Goal: Task Accomplishment & Management: Use online tool/utility

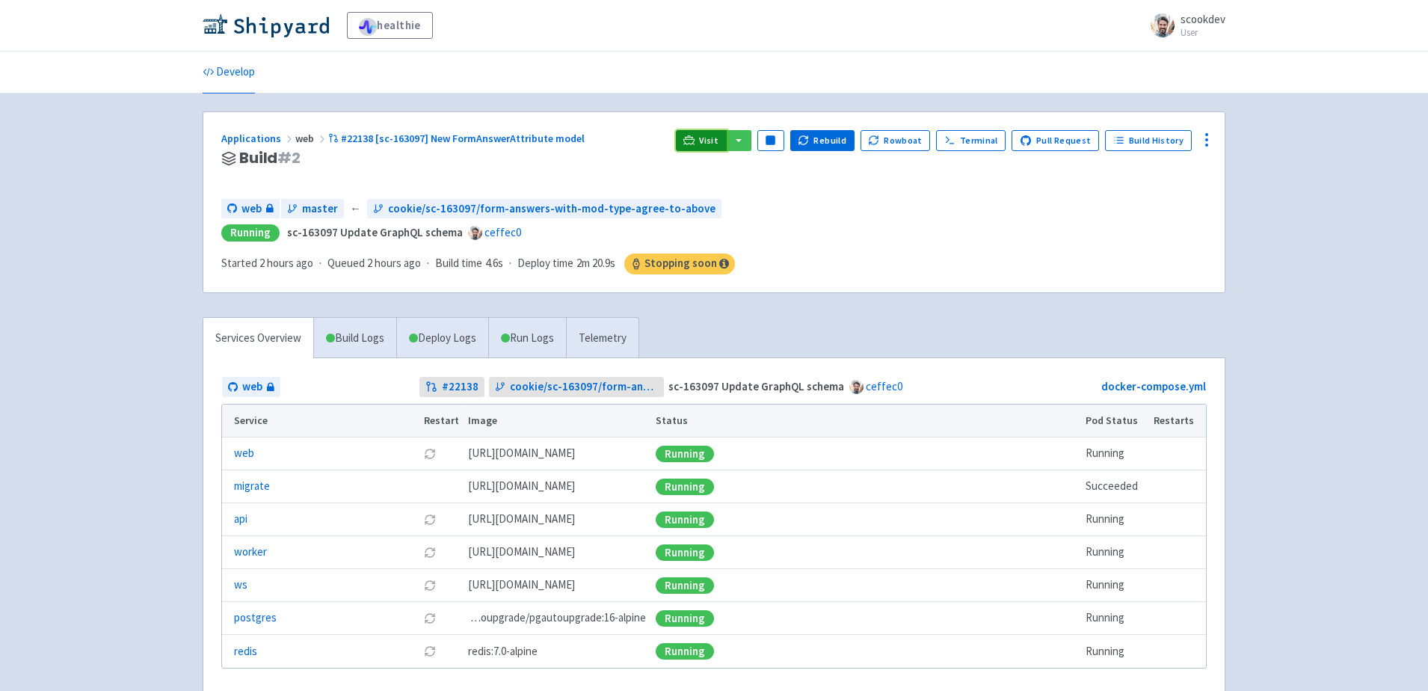
click at [712, 145] on span "Visit" at bounding box center [708, 141] width 19 height 12
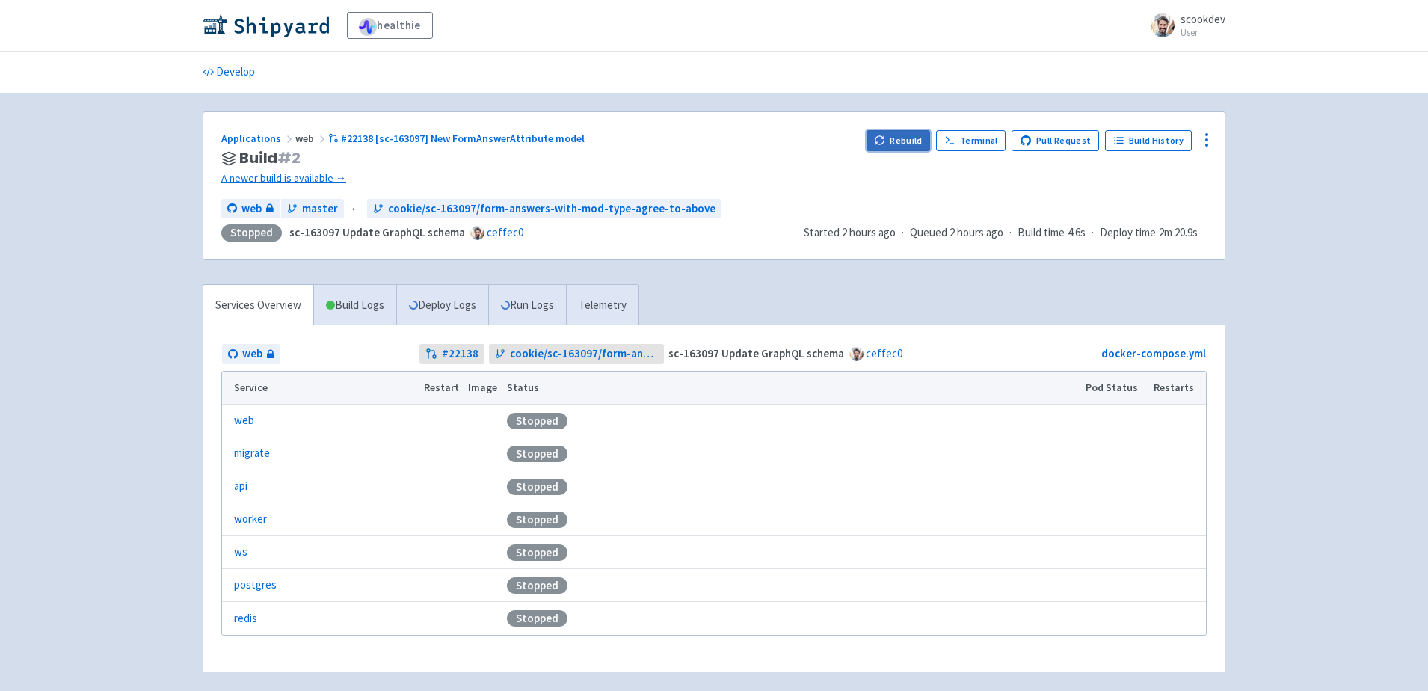
click at [892, 143] on button "Rebuild" at bounding box center [898, 140] width 64 height 21
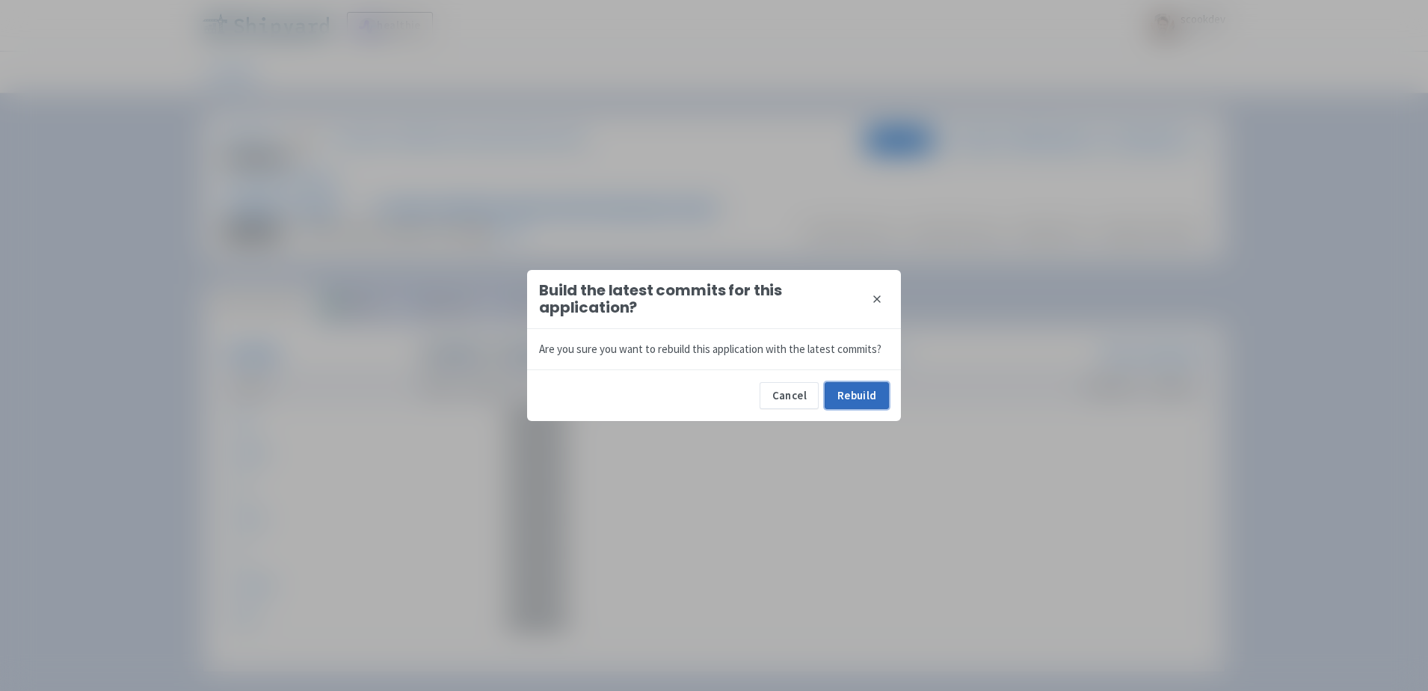
click at [851, 402] on button "Rebuild" at bounding box center [856, 395] width 64 height 27
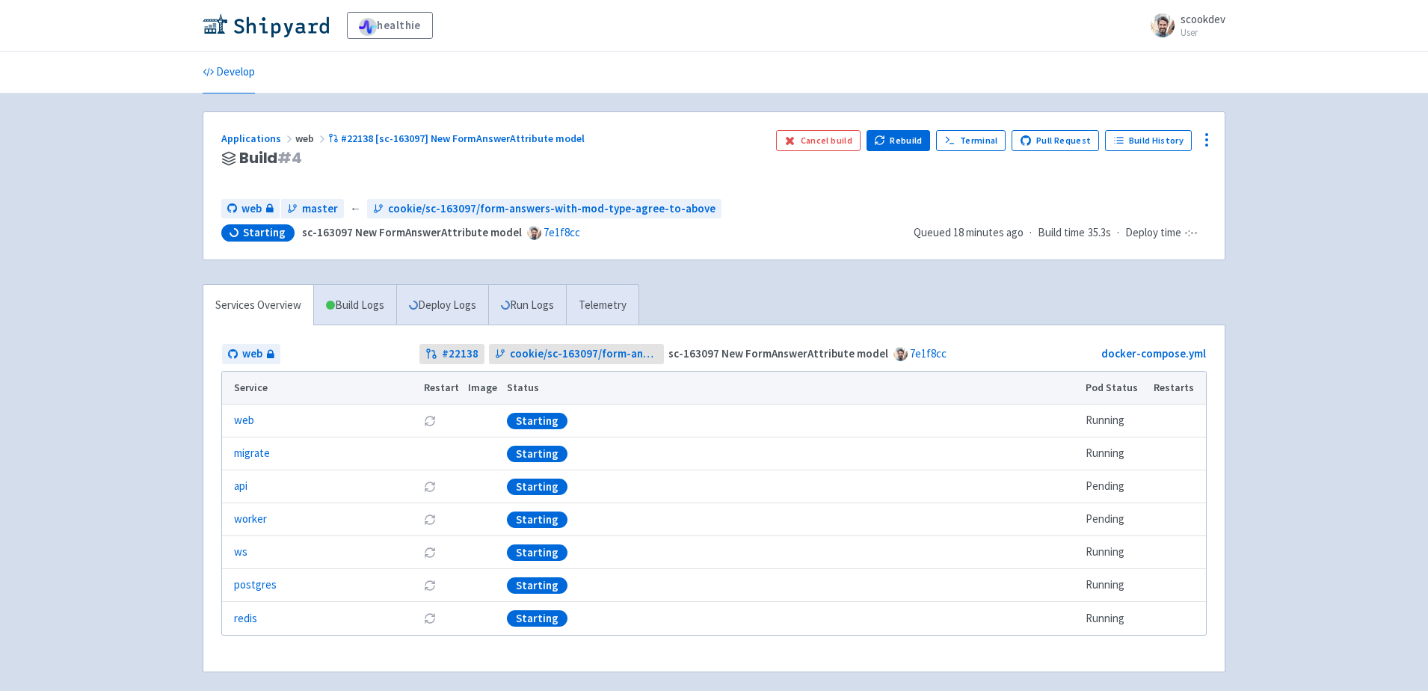
click at [1263, 383] on div "healthie scookdev User Profile Sign out Develop" at bounding box center [714, 354] width 1428 height 708
